Goal: Book appointment/travel/reservation

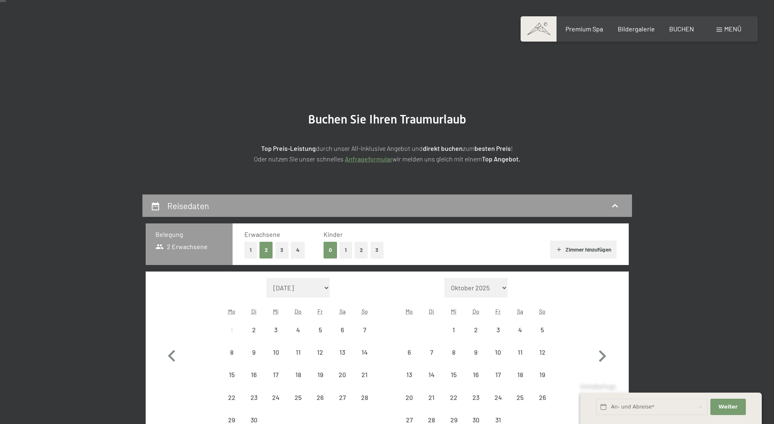
scroll to position [41, 0]
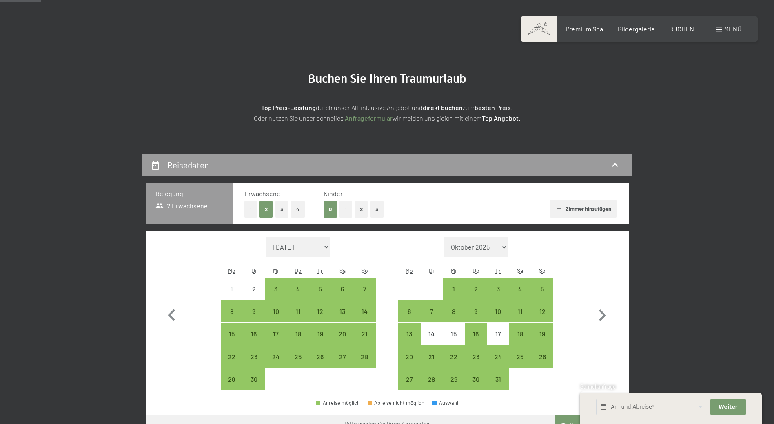
click at [362, 209] on button "2" at bounding box center [360, 209] width 13 height 17
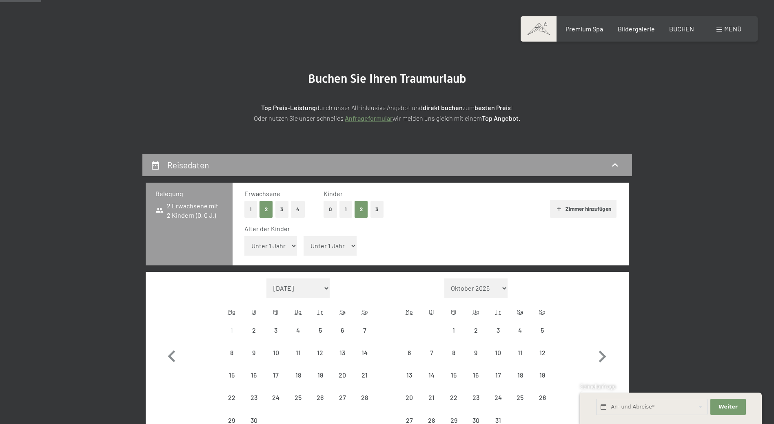
click at [286, 243] on select "Unter 1 Jahr 1 Jahr 2 Jahre 3 Jahre 4 Jahre 5 Jahre 6 Jahre 7 Jahre 8 Jahre 9 J…" at bounding box center [270, 246] width 53 height 20
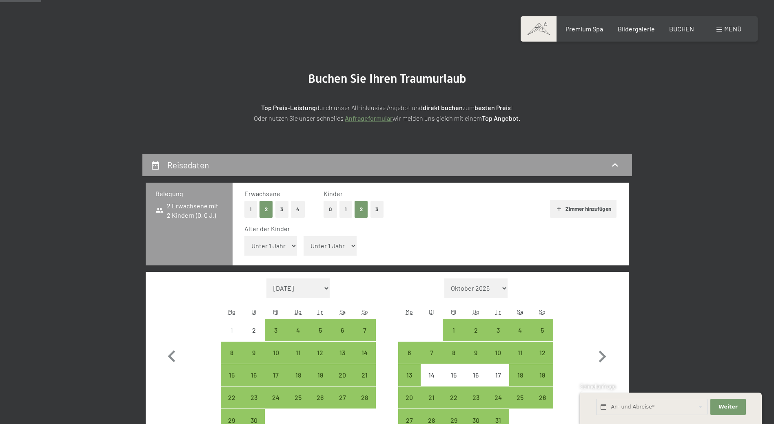
select select "10"
click at [244, 236] on select "Unter 1 Jahr 1 Jahr 2 Jahre 3 Jahre 4 Jahre 5 Jahre 6 Jahre 7 Jahre 8 Jahre 9 J…" at bounding box center [270, 246] width 53 height 20
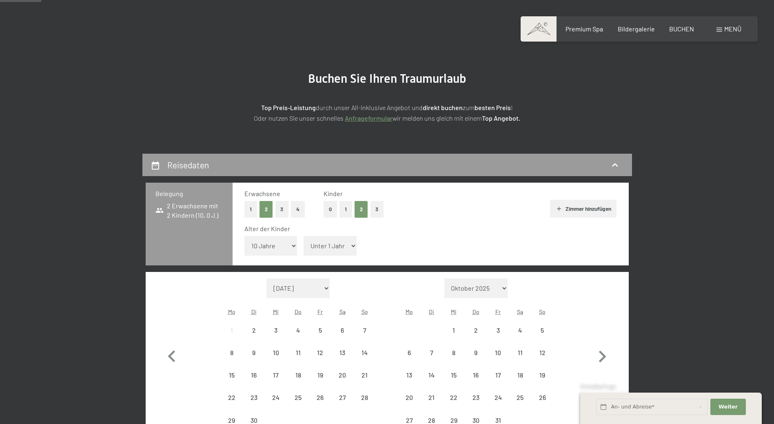
click at [312, 245] on select "Unter 1 Jahr 1 Jahr 2 Jahre 3 Jahre 4 Jahre 5 Jahre 6 Jahre 7 Jahre 8 Jahre 9 J…" at bounding box center [329, 246] width 53 height 20
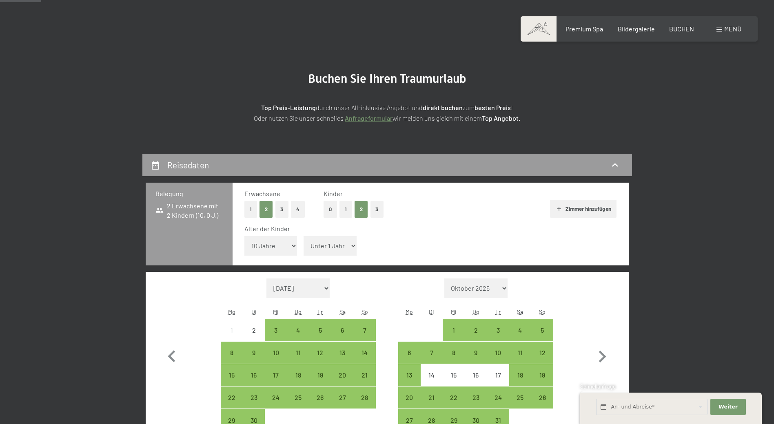
select select "9"
click at [303, 236] on select "Unter 1 Jahr 1 Jahr 2 Jahre 3 Jahre 4 Jahre 5 Jahre 6 Jahre 7 Jahre 8 Jahre 9 J…" at bounding box center [329, 246] width 53 height 20
click at [599, 358] on icon "button" at bounding box center [602, 357] width 24 height 24
select select "[DATE]"
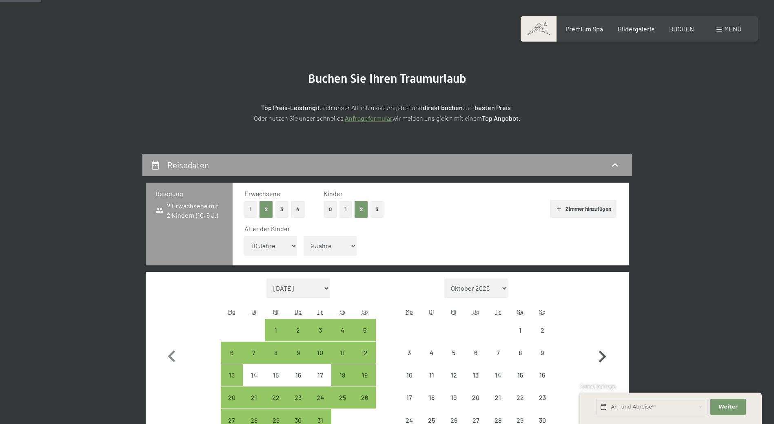
click at [599, 358] on icon "button" at bounding box center [602, 357] width 24 height 24
select select "[DATE]"
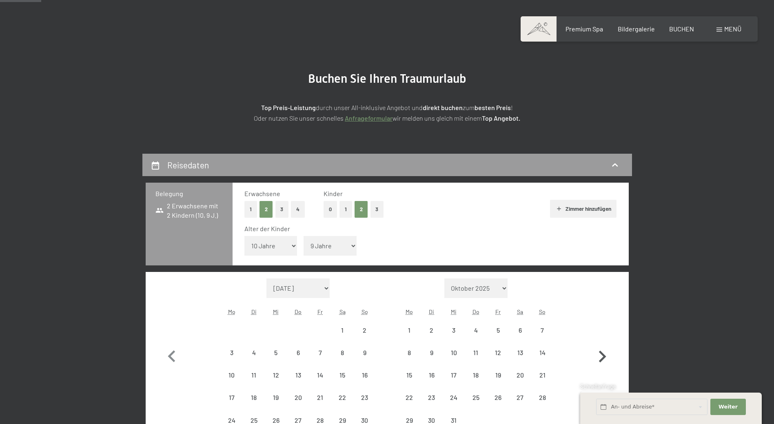
select select "[DATE]"
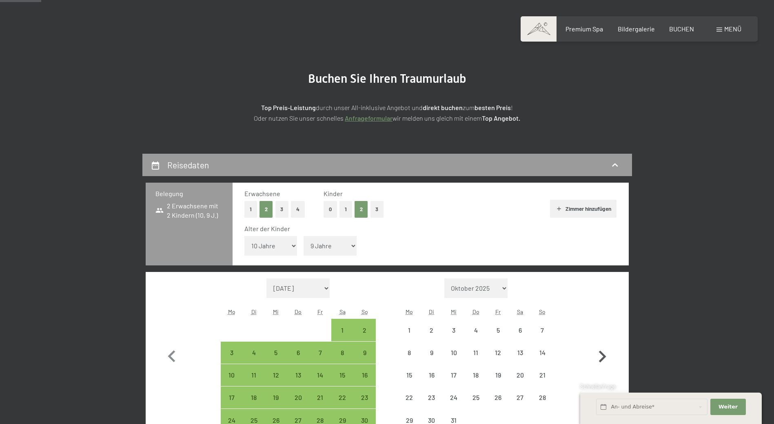
click at [599, 358] on icon "button" at bounding box center [602, 357] width 24 height 24
select select "[DATE]"
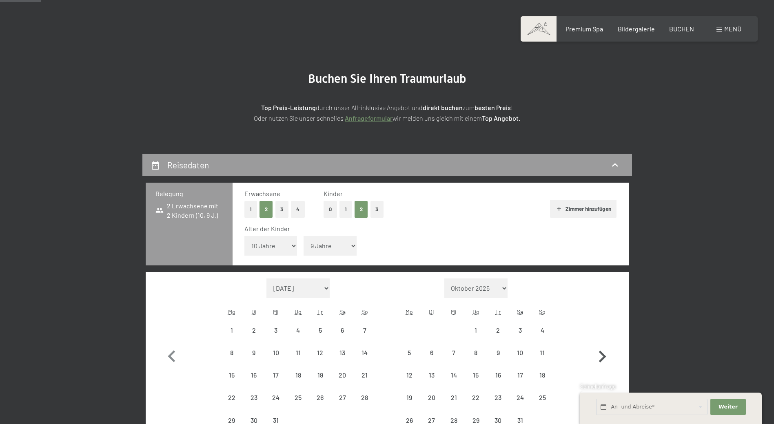
select select "[DATE]"
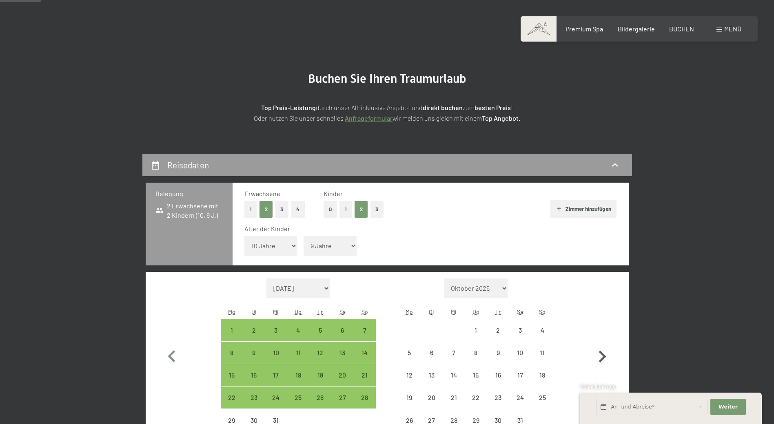
select select "[DATE]"
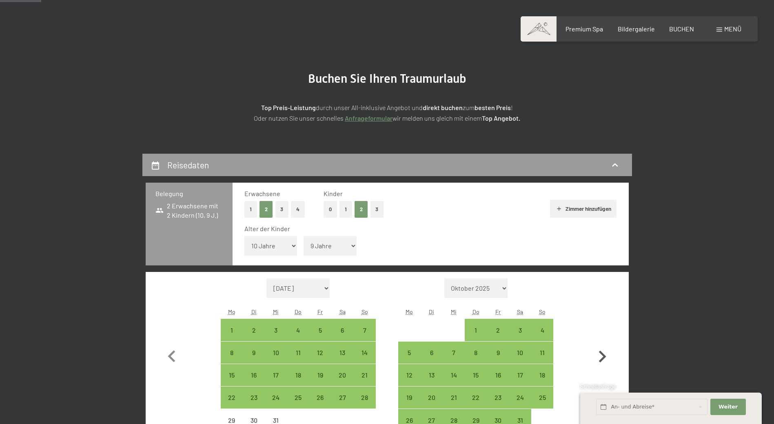
click at [599, 358] on icon "button" at bounding box center [602, 357] width 24 height 24
select select "[DATE]"
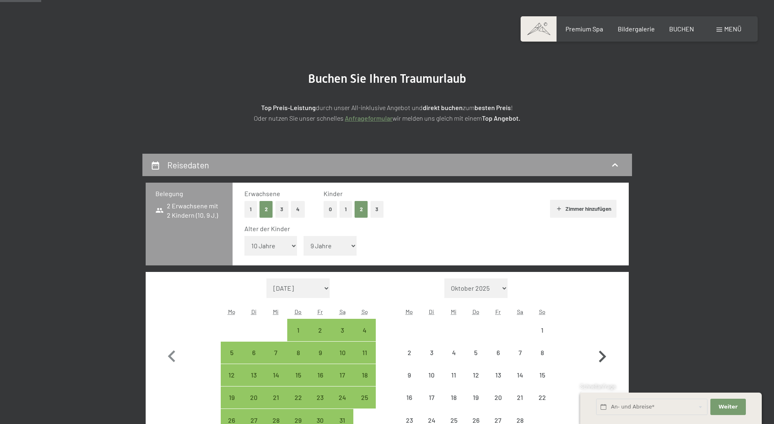
select select "[DATE]"
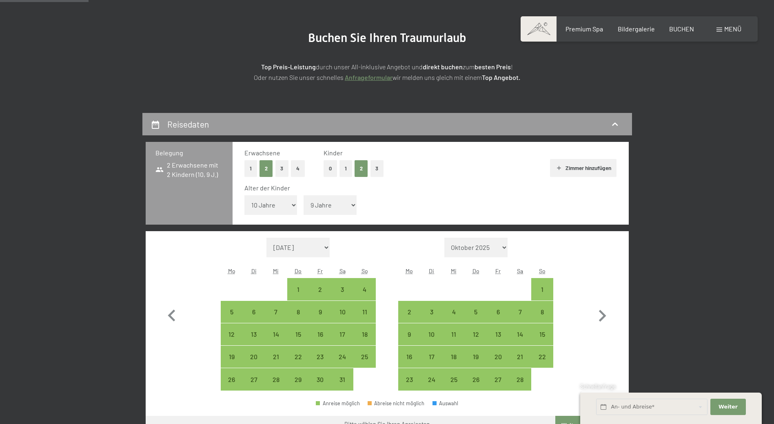
scroll to position [122, 0]
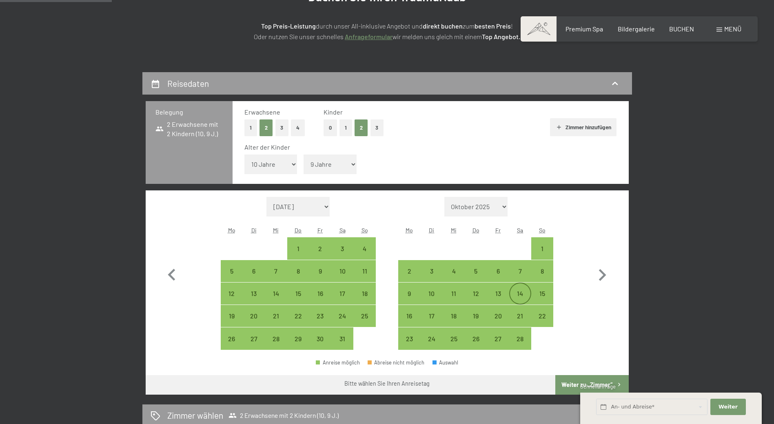
click at [516, 291] on div "14" at bounding box center [520, 300] width 20 height 20
select select "[DATE]"
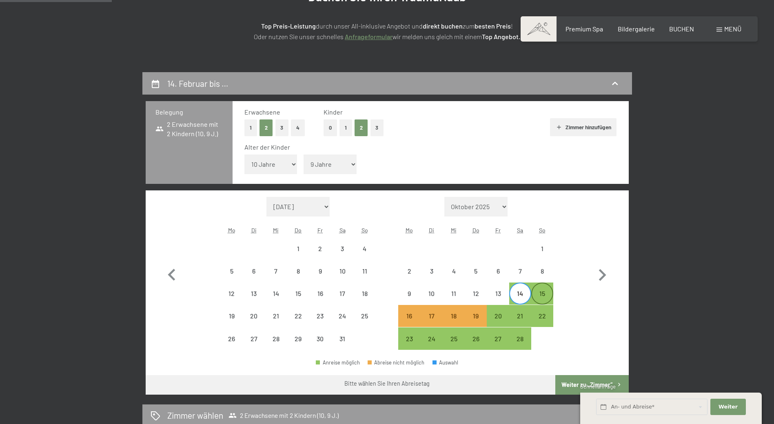
click at [544, 298] on div "15" at bounding box center [542, 300] width 20 height 20
select select "[DATE]"
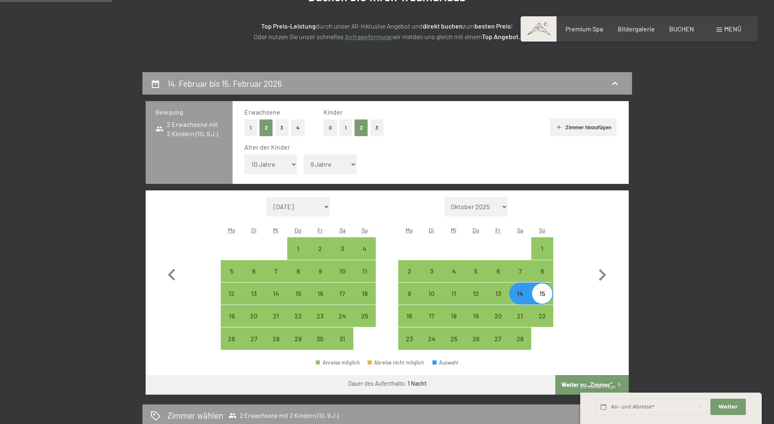
click at [545, 296] on div "15" at bounding box center [542, 300] width 20 height 20
select select "[DATE]"
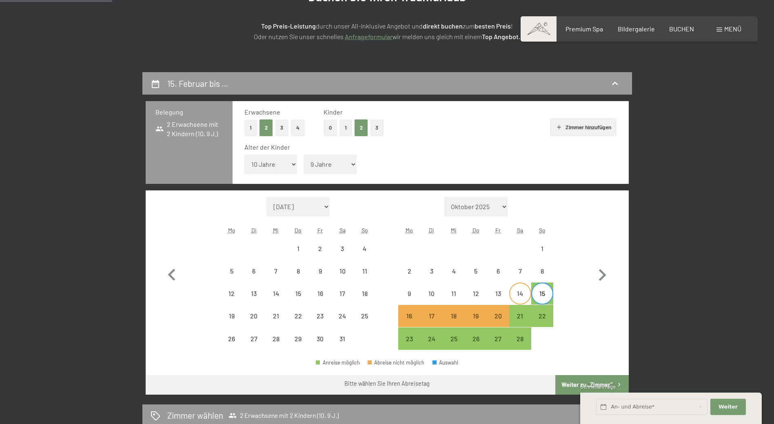
click at [523, 289] on div "14" at bounding box center [520, 293] width 20 height 20
select select "[DATE]"
click at [497, 314] on div "20" at bounding box center [497, 323] width 20 height 20
select select "[DATE]"
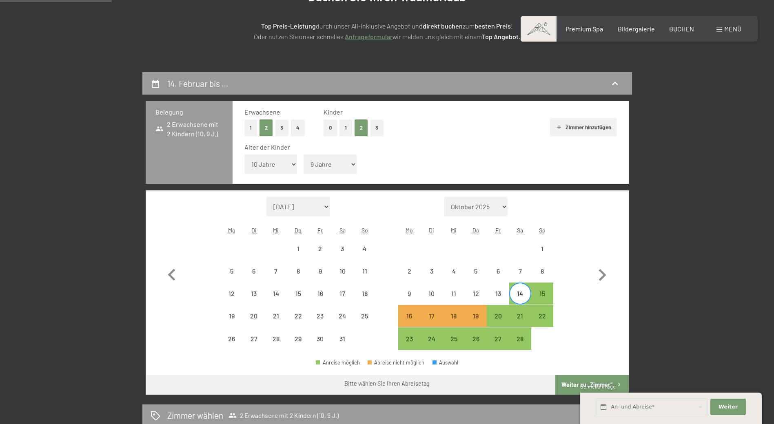
select select "[DATE]"
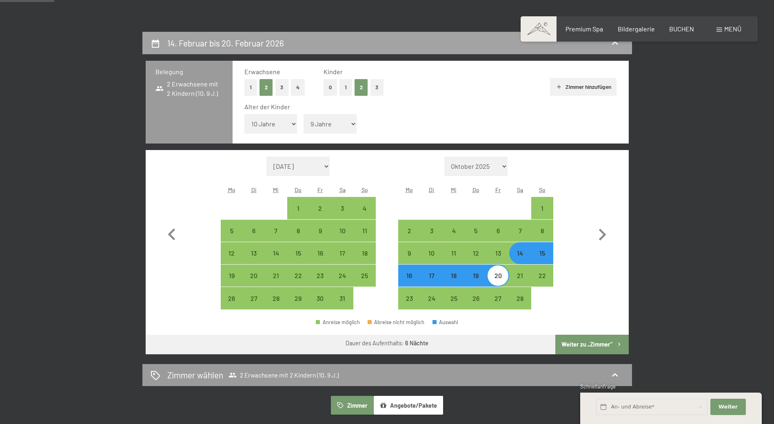
scroll to position [163, 0]
